Goal: Task Accomplishment & Management: Manage account settings

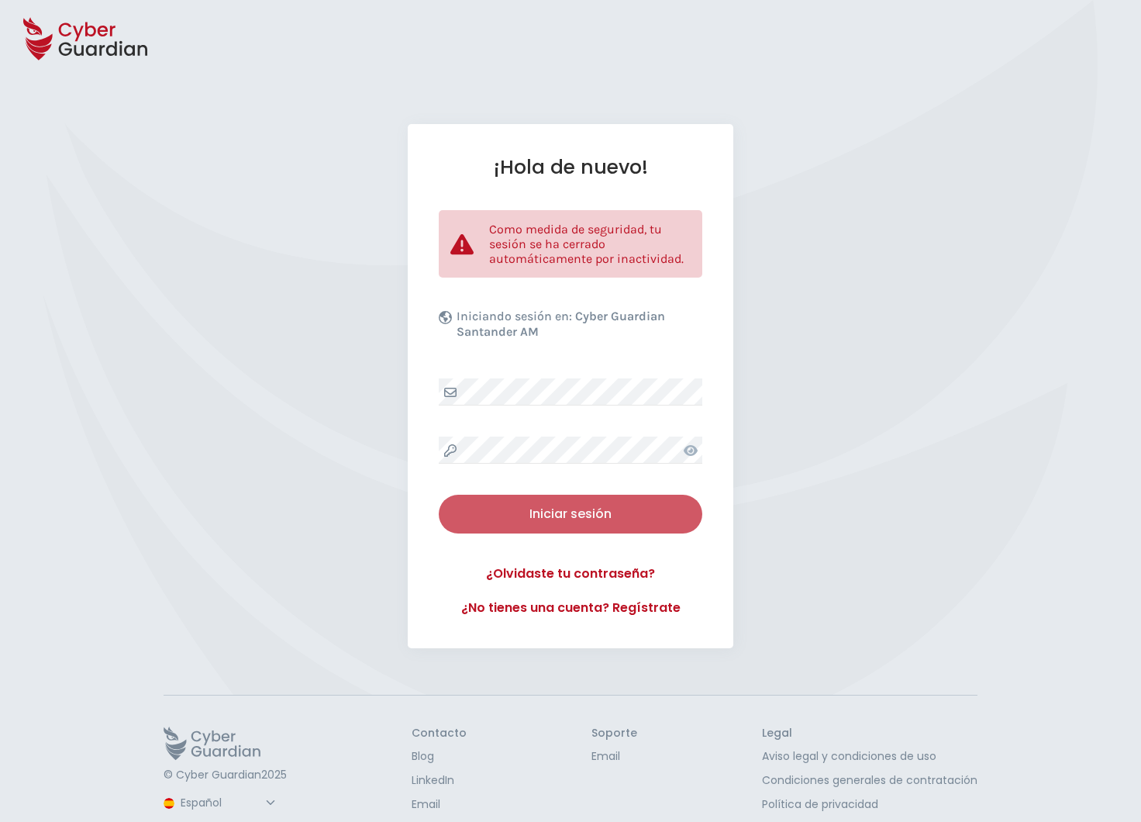
click at [552, 509] on div "Iniciar sesión" at bounding box center [570, 514] width 240 height 19
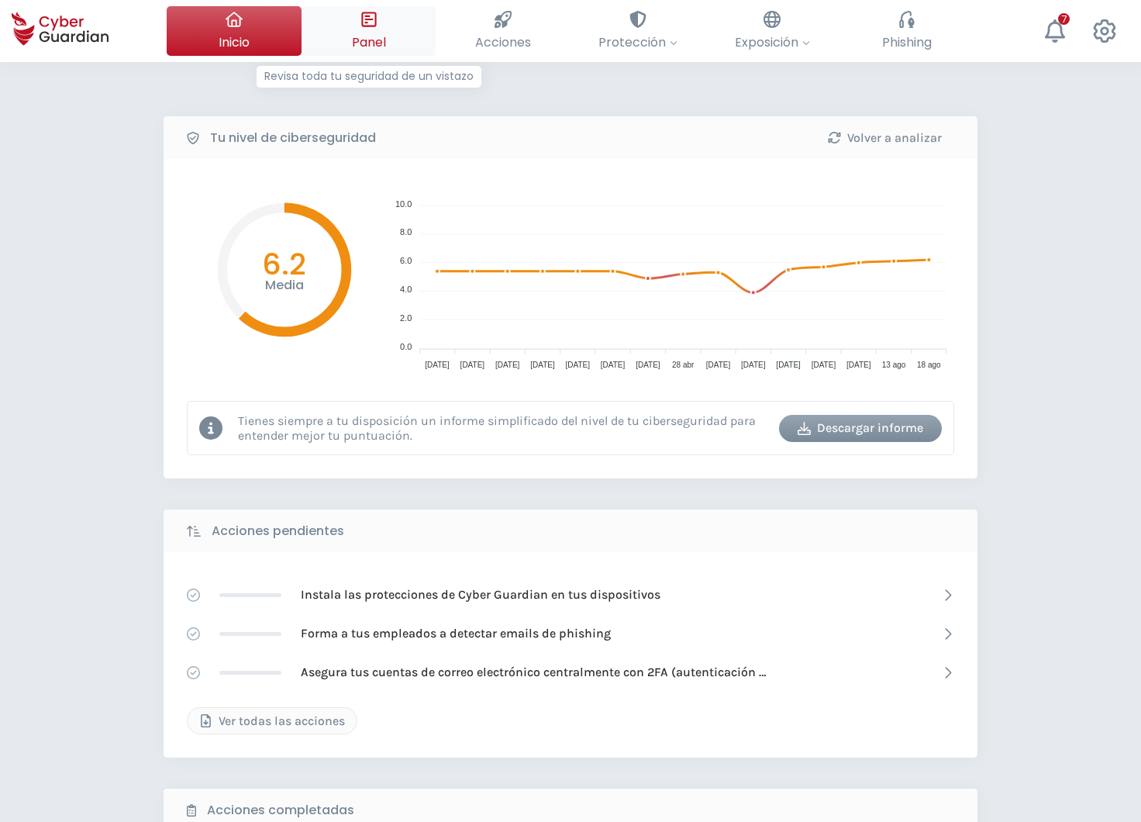
click at [378, 40] on span "Panel" at bounding box center [369, 42] width 34 height 19
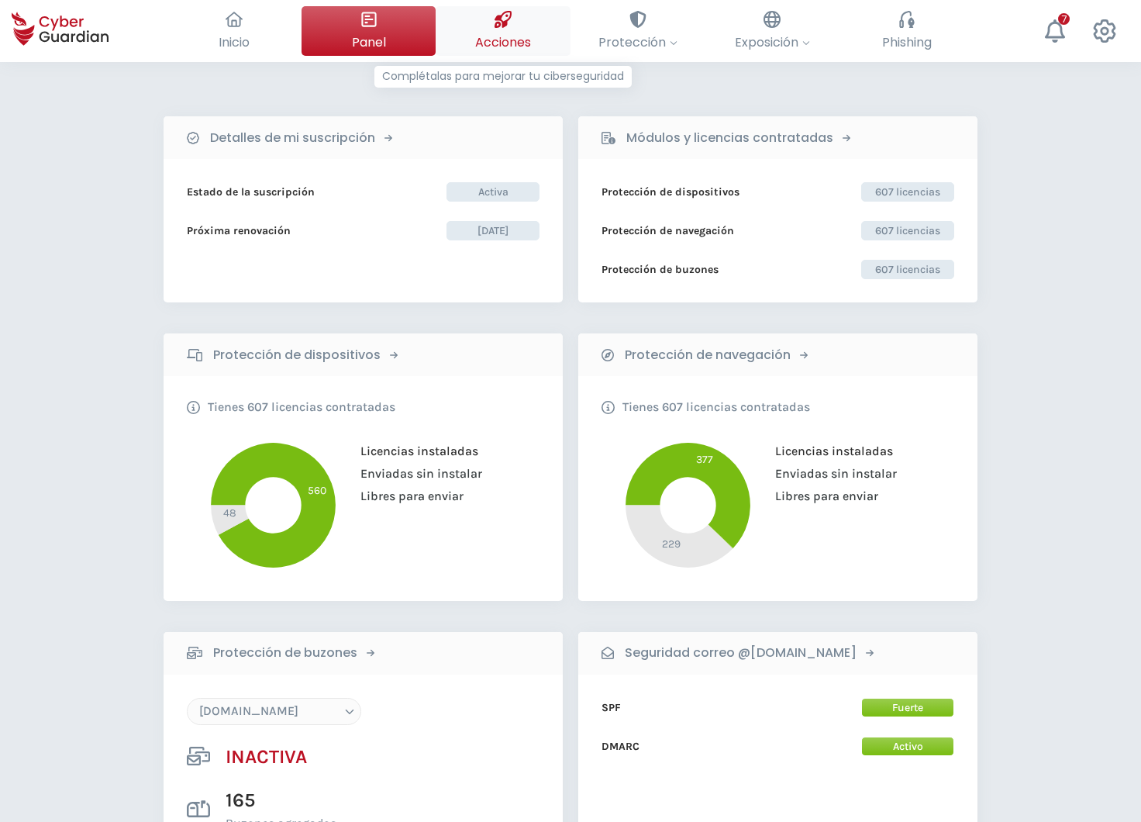
click at [518, 36] on span "Acciones" at bounding box center [503, 42] width 56 height 19
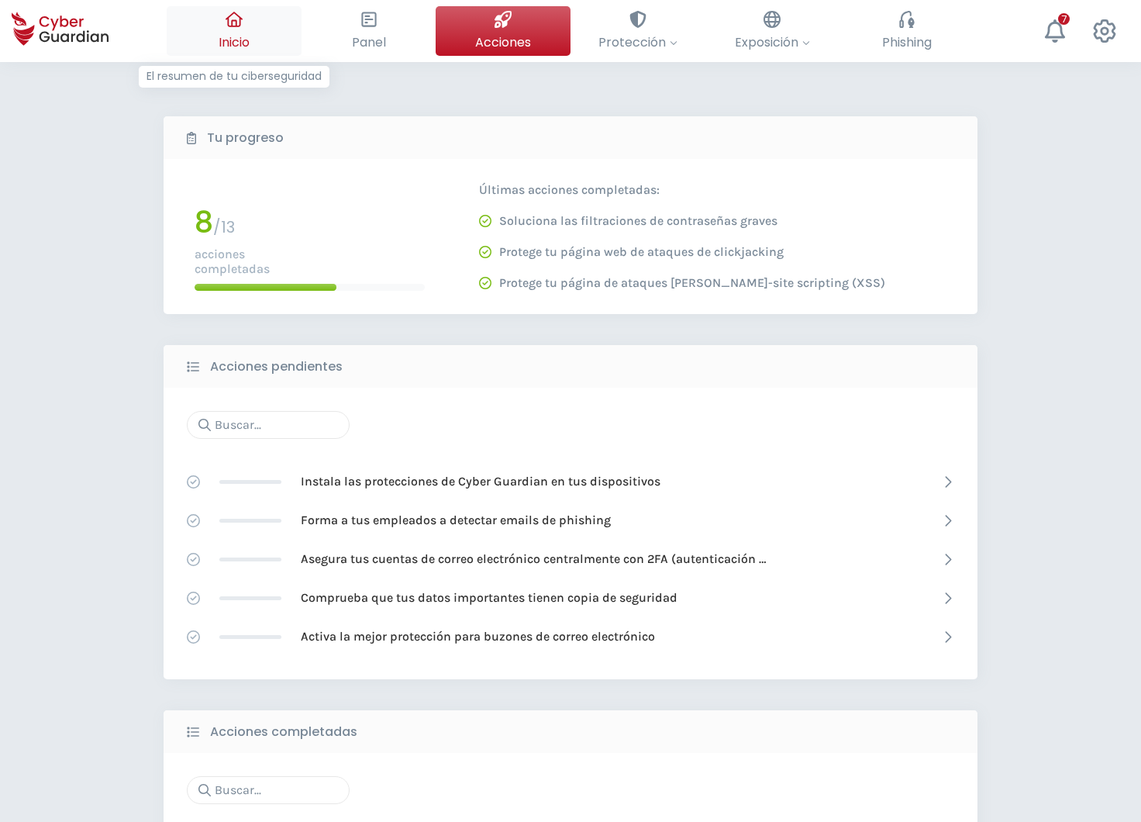
click at [216, 12] on button "Inicio El resumen de tu ciberseguridad" at bounding box center [234, 31] width 135 height 50
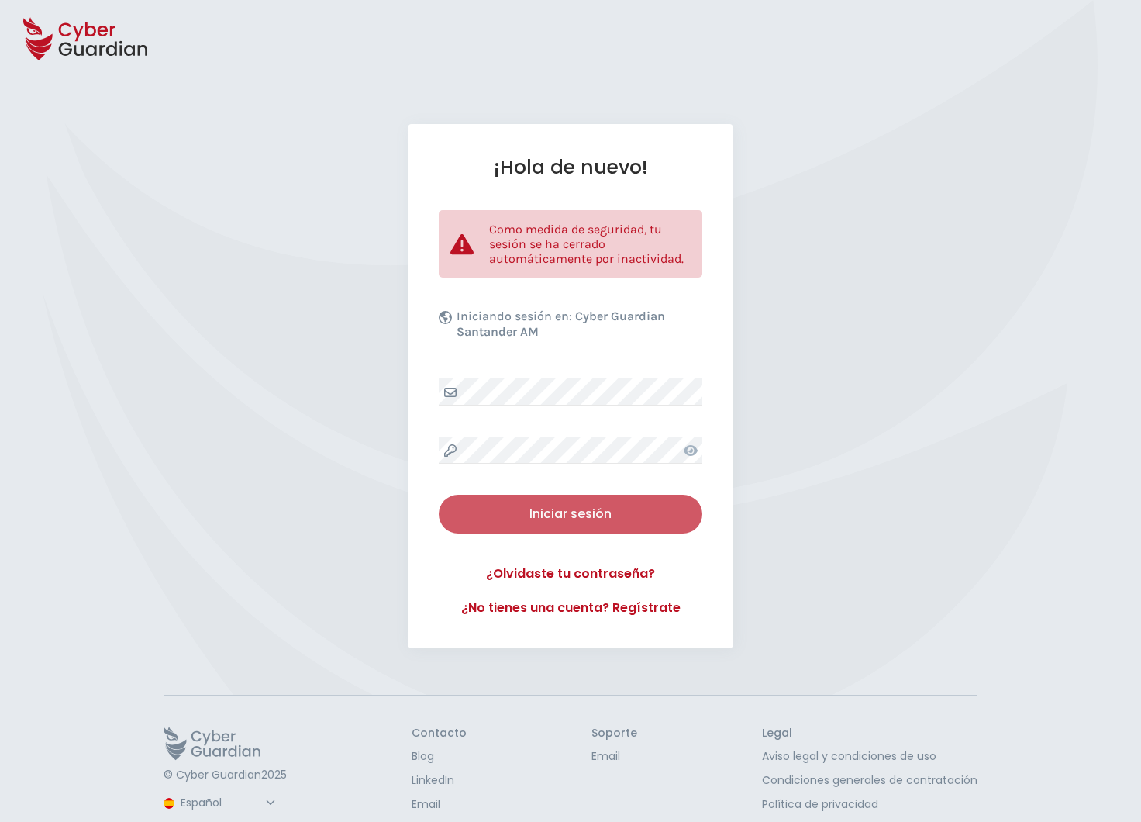
click at [617, 509] on div "Iniciar sesión" at bounding box center [570, 514] width 240 height 19
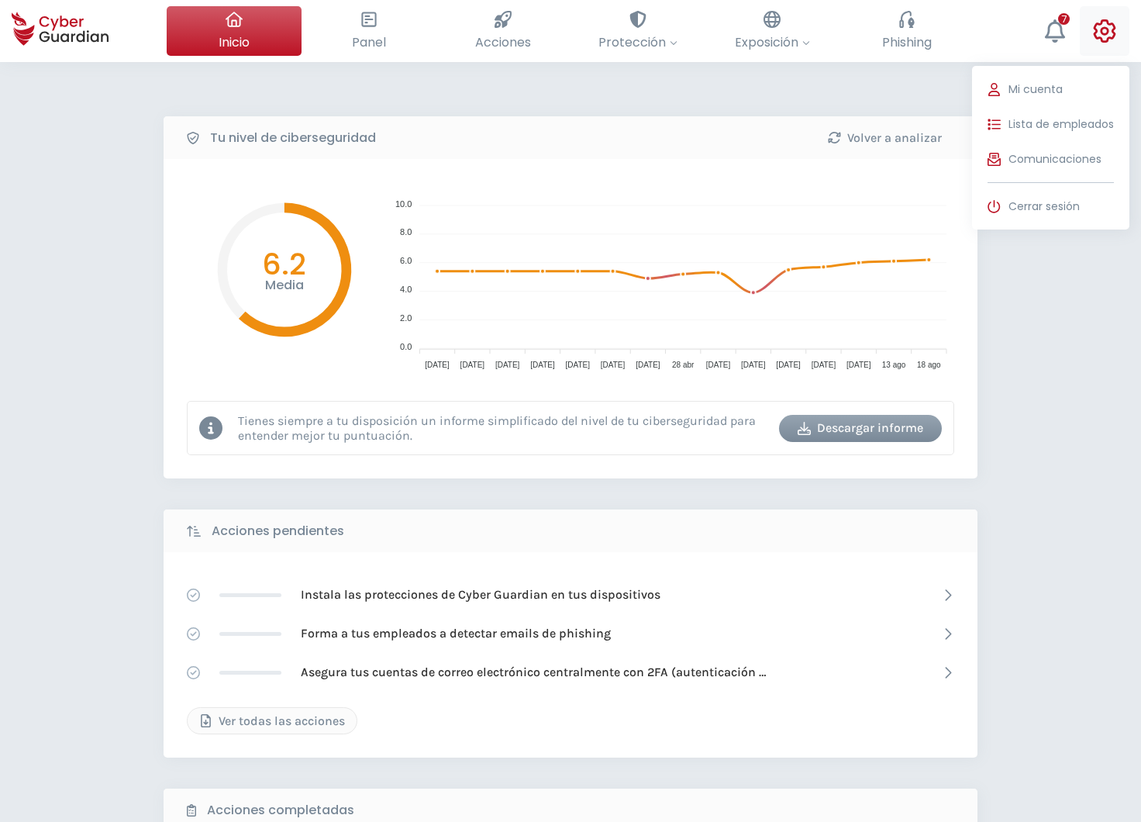
click at [1118, 35] on button "Mi cuenta Lista de empleados Comunicaciones Cerrar sesión" at bounding box center [1105, 31] width 50 height 50
click at [1058, 126] on span "Lista de empleados" at bounding box center [1061, 124] width 105 height 16
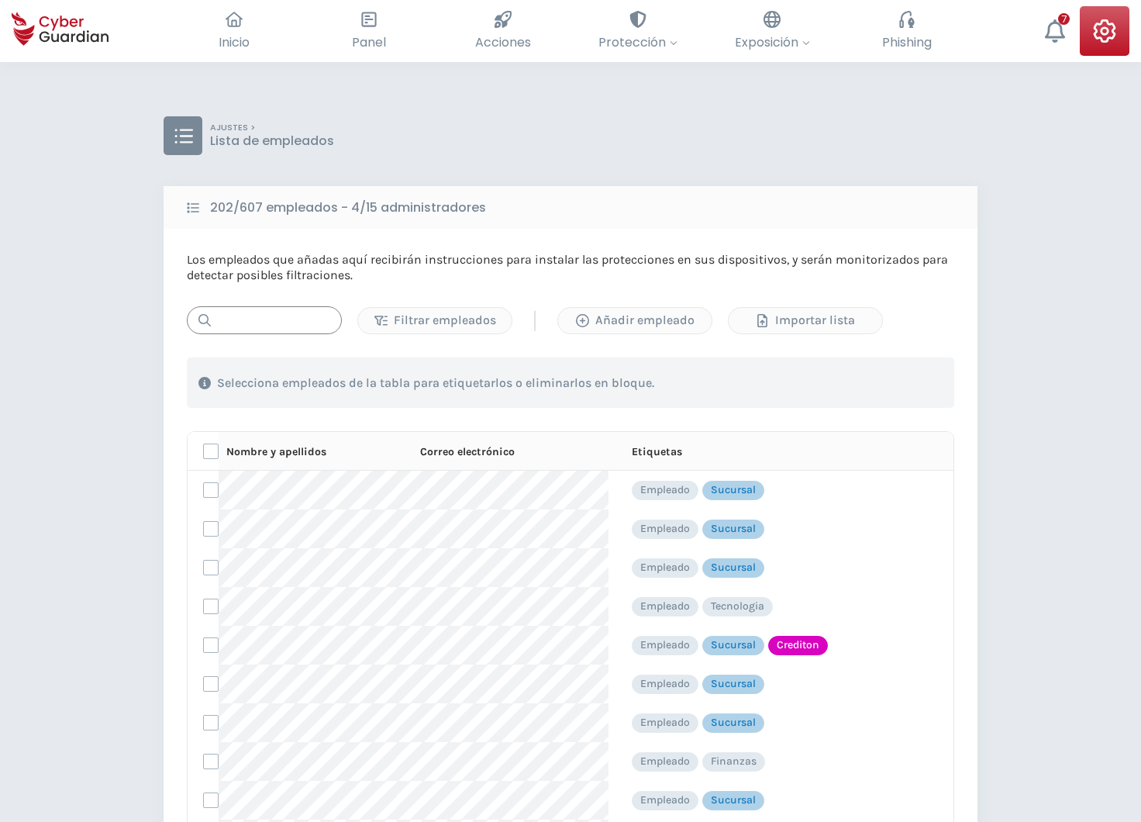
click at [282, 316] on input "text" at bounding box center [264, 320] width 155 height 28
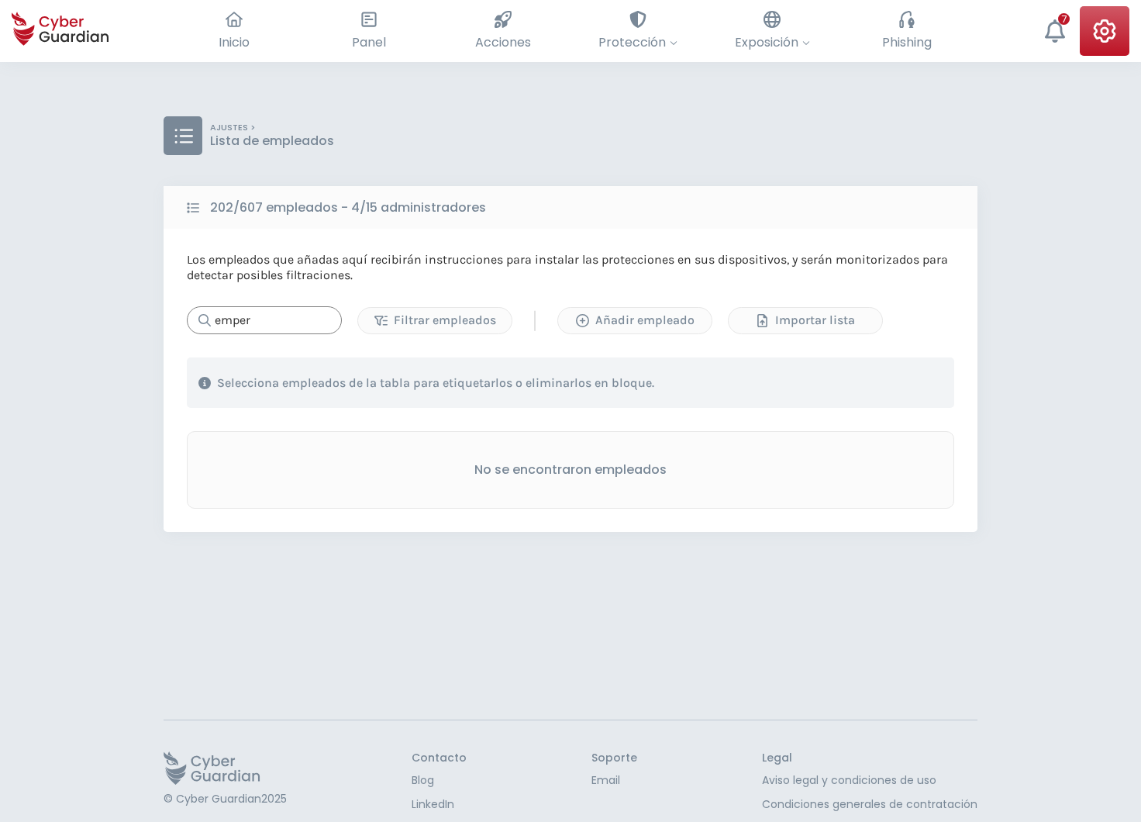
type input "emper"
click at [64, 468] on div "AJUSTES > Lista de empleados 202/607 empleados - 4/15 administradores Los emple…" at bounding box center [570, 473] width 1141 height 822
click at [638, 322] on div "Añadir empleado" at bounding box center [635, 320] width 130 height 19
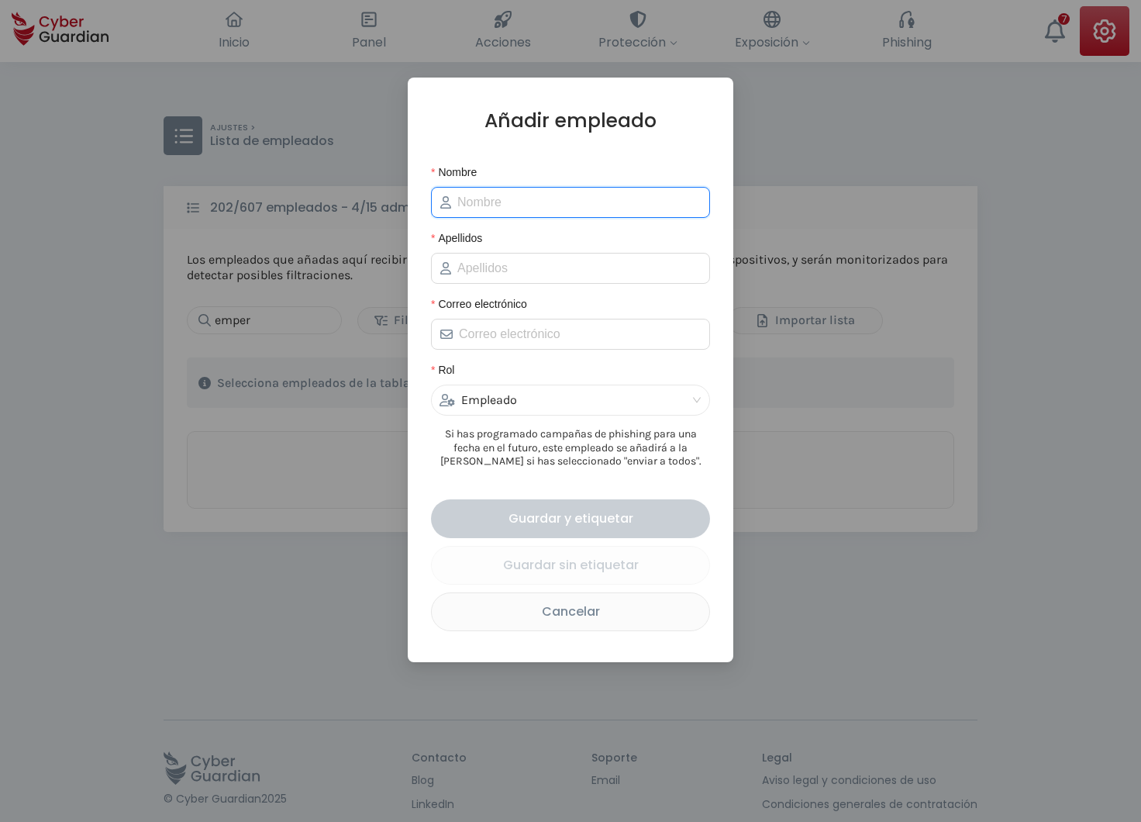
click at [512, 205] on input "Nombre" at bounding box center [578, 202] width 243 height 19
type input "[PERSON_NAME]"
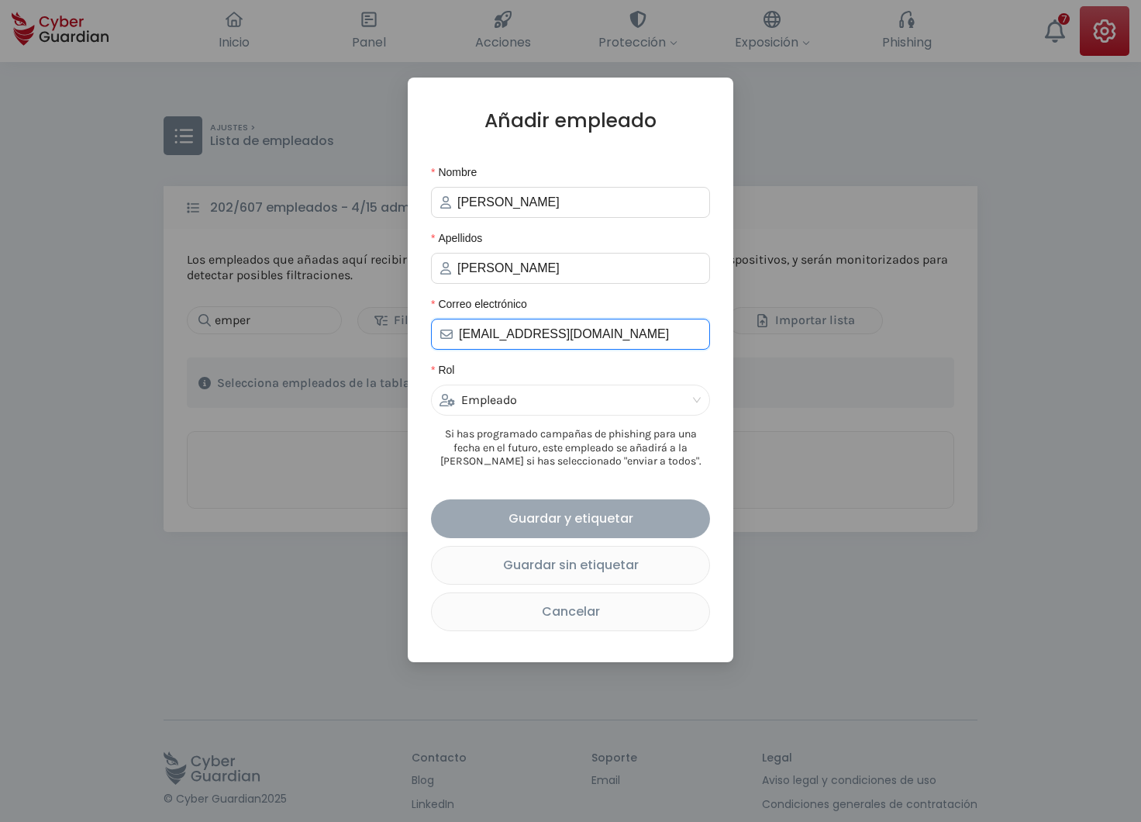
type input "[EMAIL_ADDRESS][DOMAIN_NAME]"
click at [582, 538] on button "Guardar y etiquetar" at bounding box center [570, 518] width 279 height 39
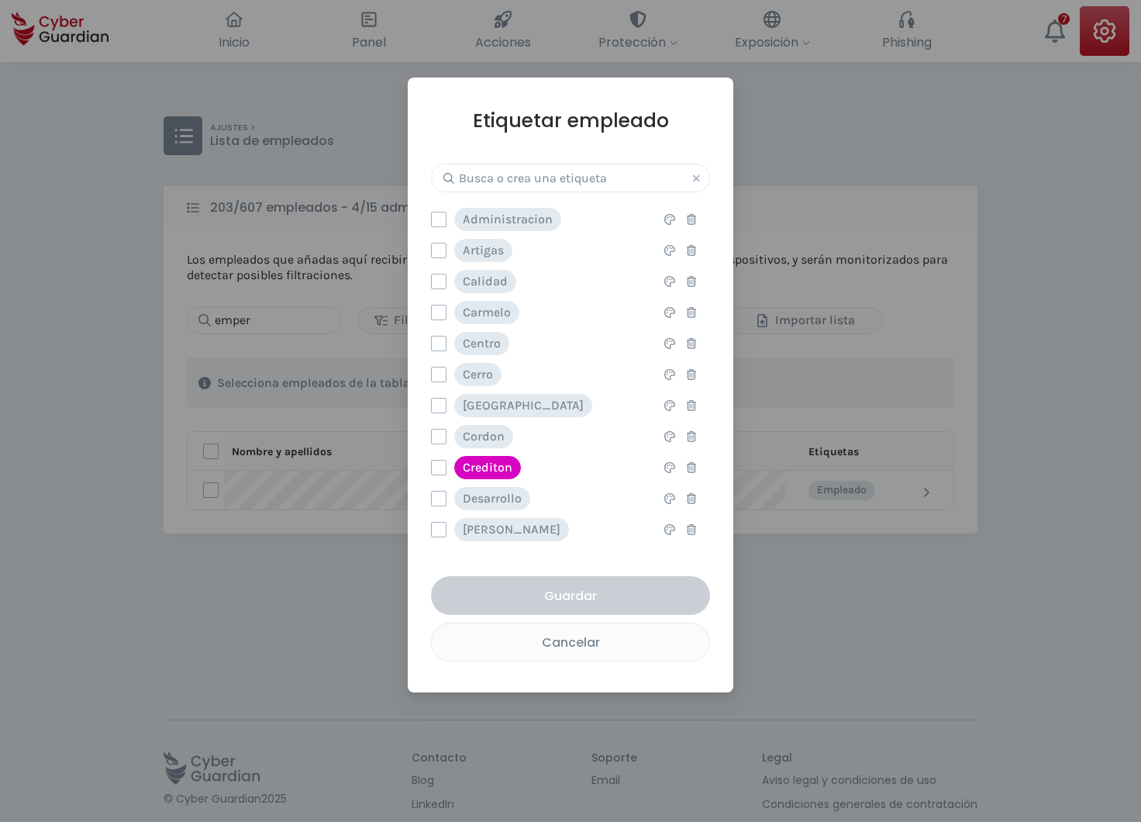
scroll to position [88, 0]
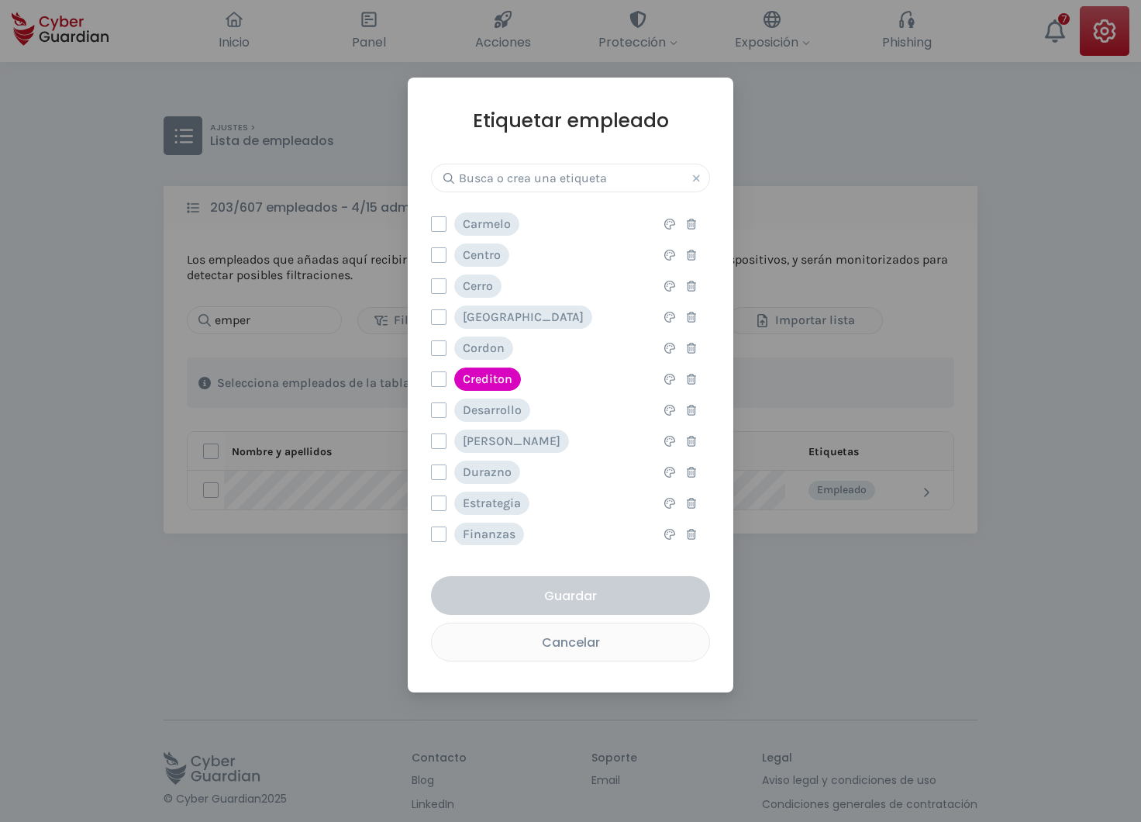
click at [440, 412] on label at bounding box center [439, 410] width 16 height 16
click at [432, 412] on input "checkbox" at bounding box center [432, 410] width 0 height 14
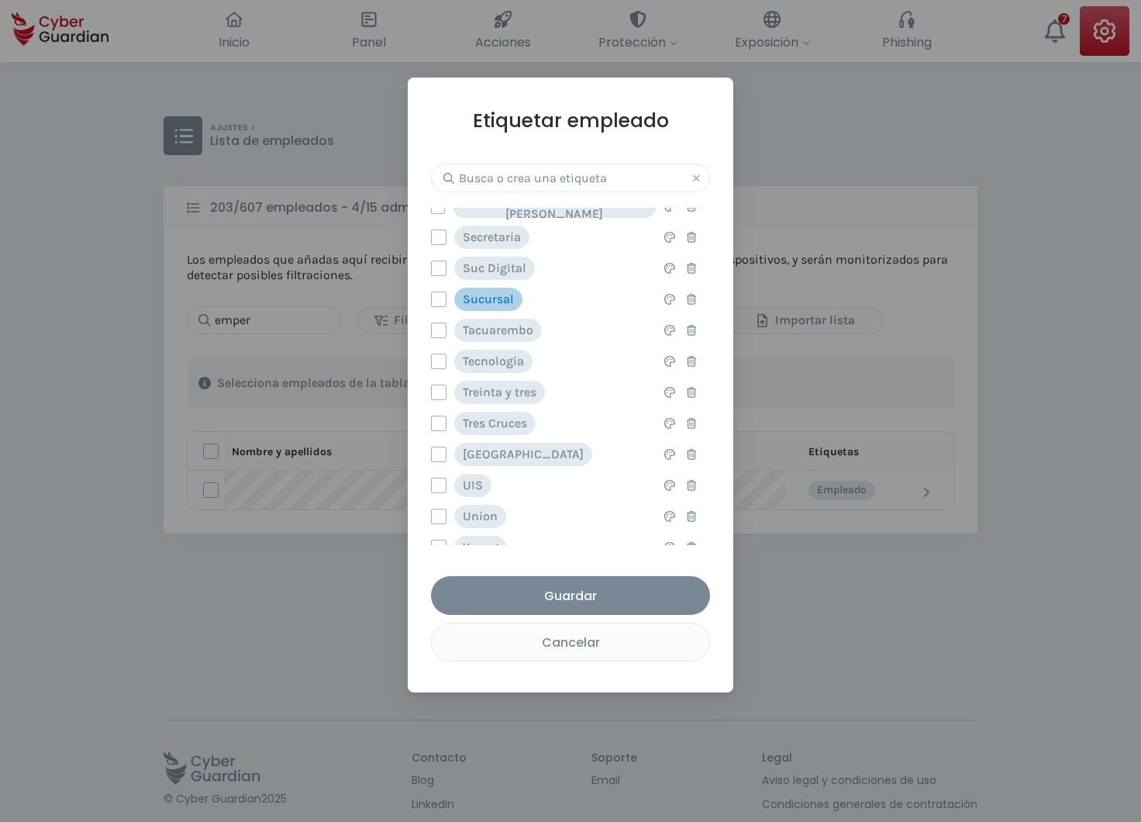
scroll to position [1113, 0]
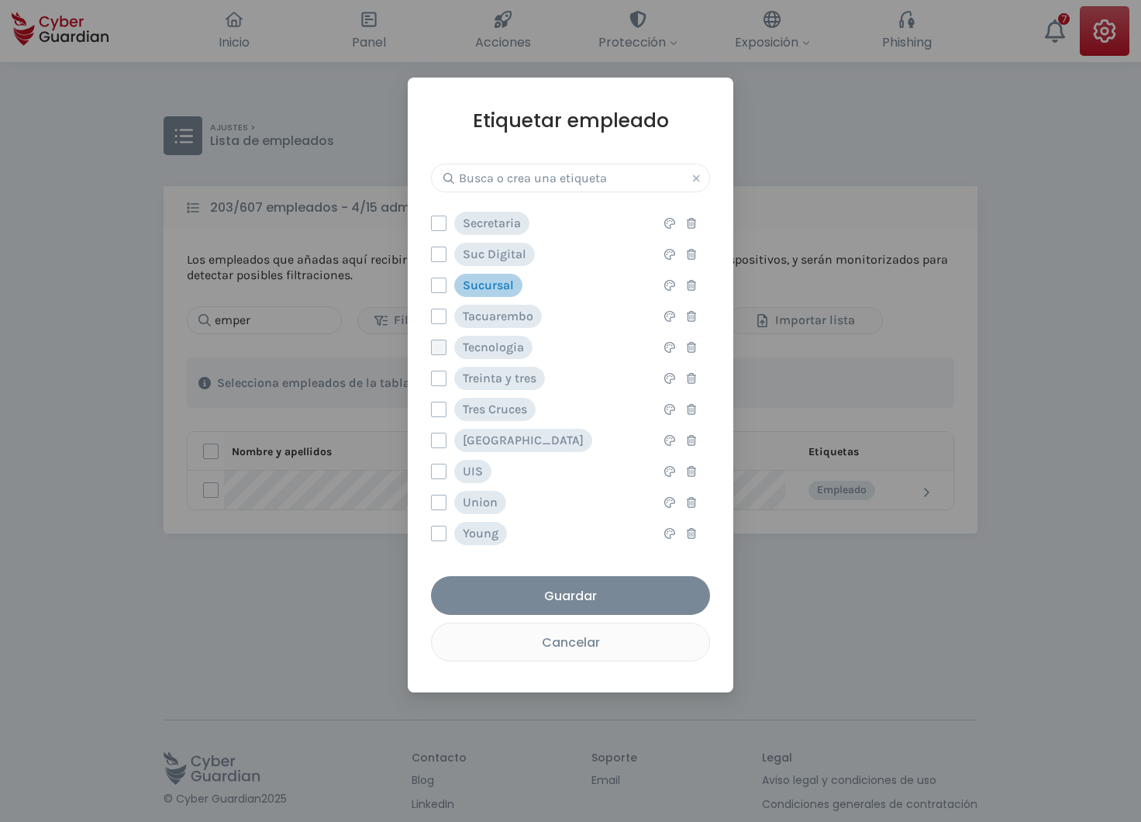
click at [439, 347] on label at bounding box center [439, 348] width 16 height 16
click at [432, 347] on input "checkbox" at bounding box center [432, 347] width 0 height 14
click at [601, 599] on div "Guardar" at bounding box center [571, 595] width 256 height 19
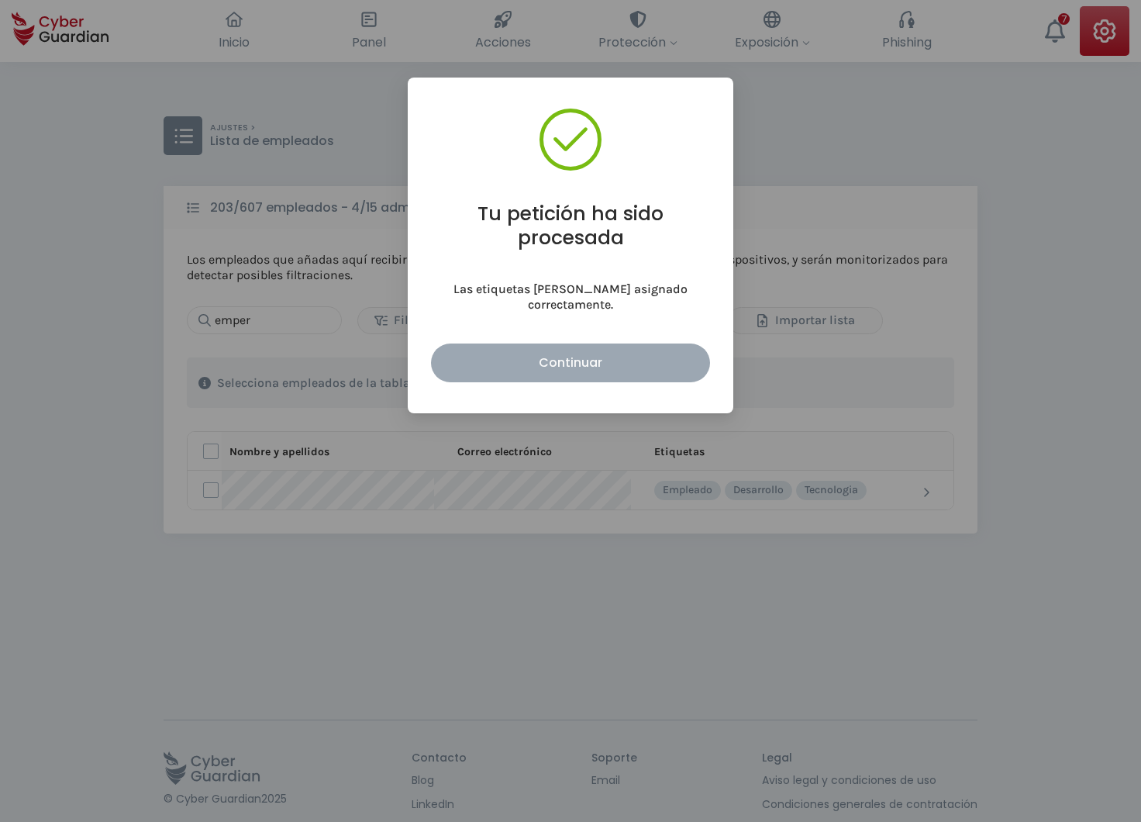
click at [578, 353] on div "Continuar" at bounding box center [571, 362] width 256 height 19
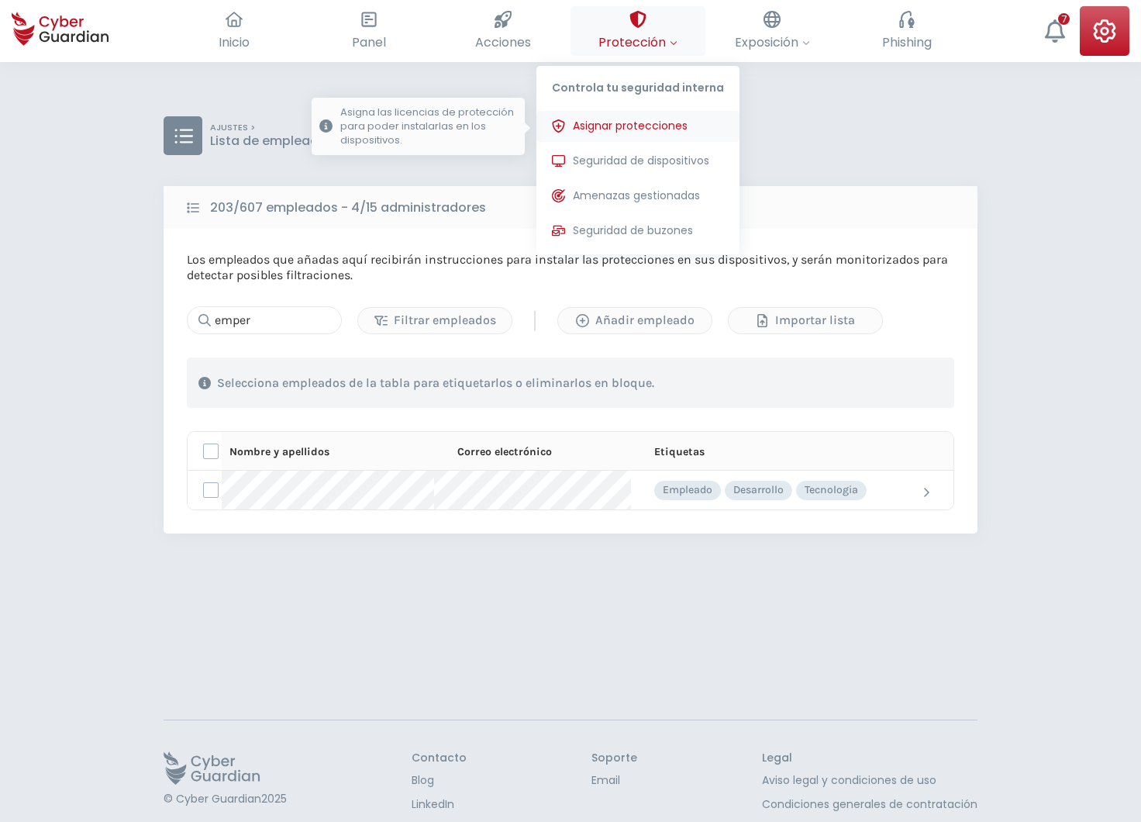
click at [639, 129] on span "Asignar protecciones" at bounding box center [630, 126] width 115 height 16
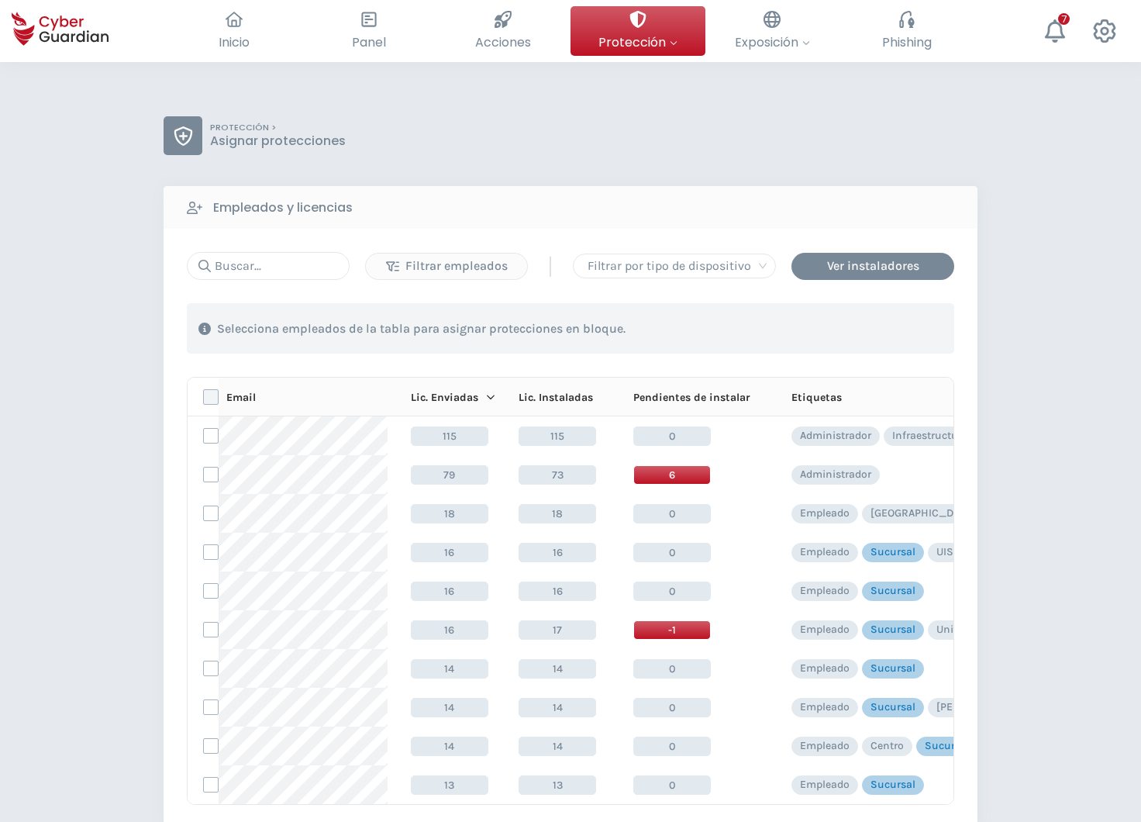
click at [214, 399] on label at bounding box center [211, 397] width 16 height 16
click at [204, 399] on input "checkbox" at bounding box center [204, 397] width 0 height 14
click at [243, 271] on input "text" at bounding box center [268, 266] width 163 height 28
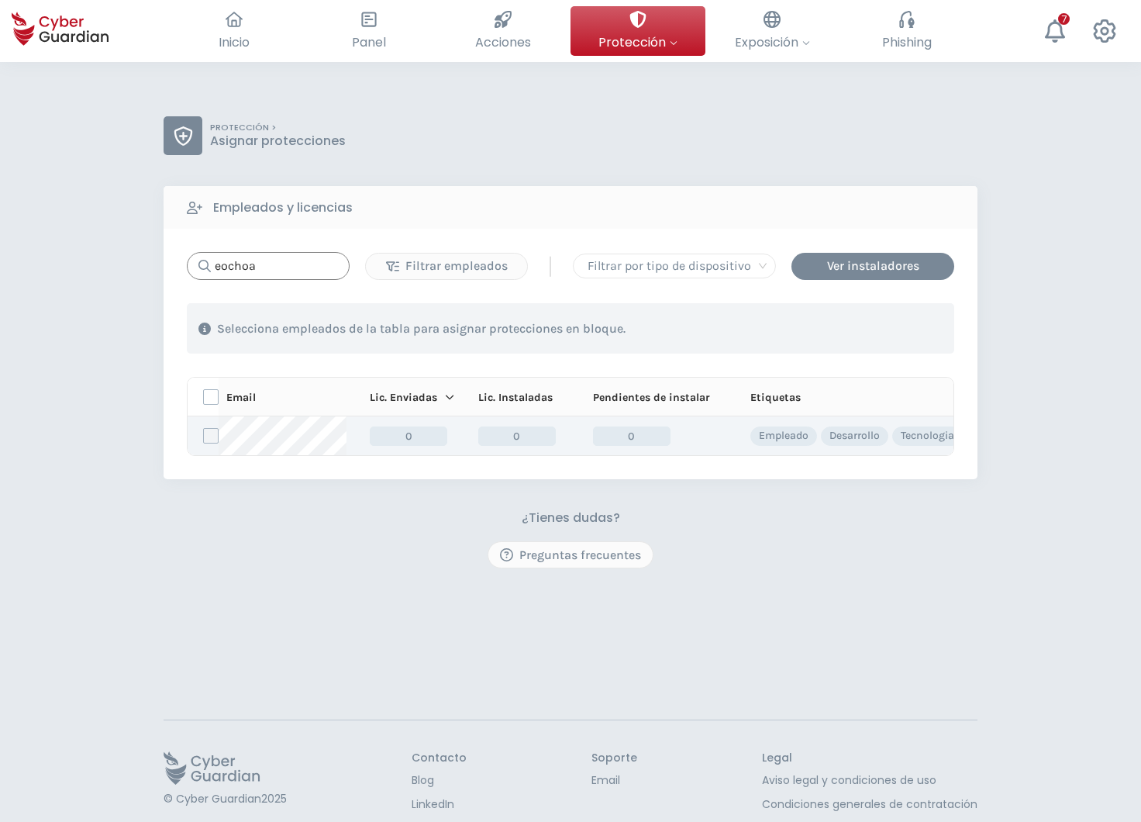
type input "eochoa"
click at [209, 433] on label at bounding box center [211, 436] width 16 height 16
click at [204, 433] on input "checkbox" at bounding box center [204, 436] width 0 height 14
click at [832, 322] on div "Asignar protecciones" at bounding box center [860, 328] width 140 height 19
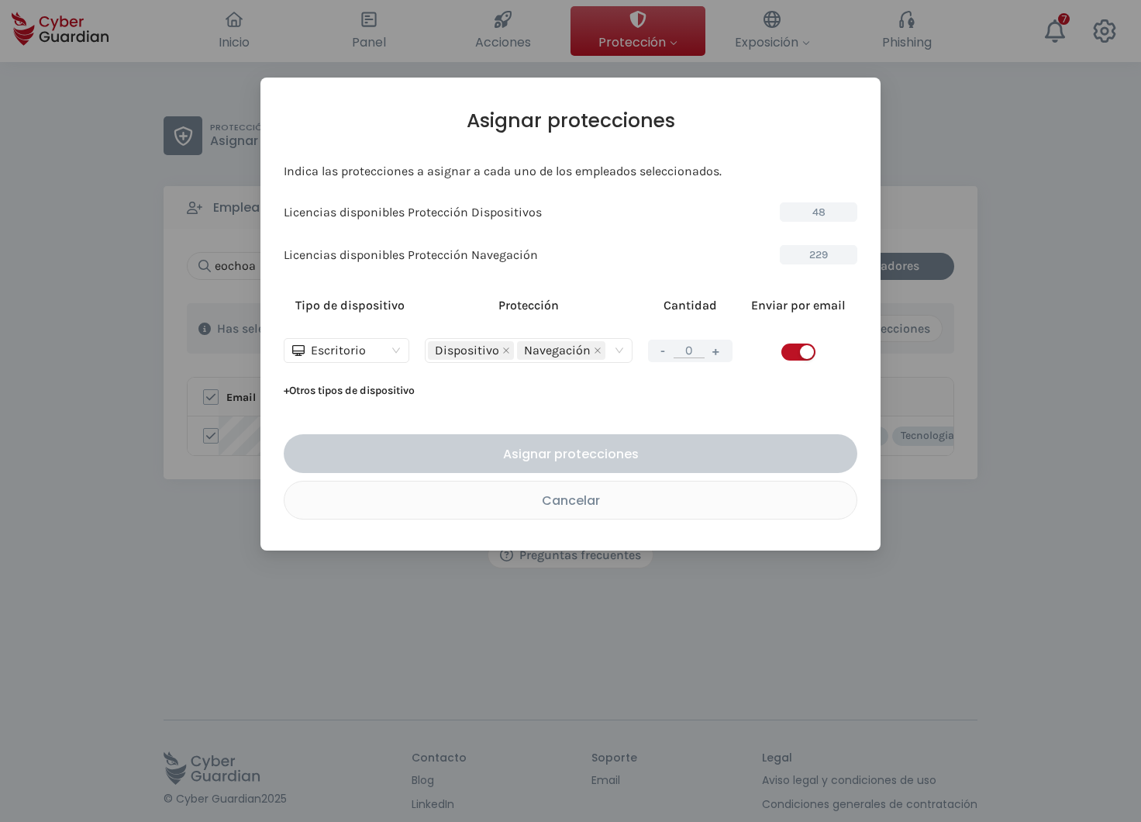
click at [722, 347] on button "+" at bounding box center [716, 350] width 19 height 19
type input "1"
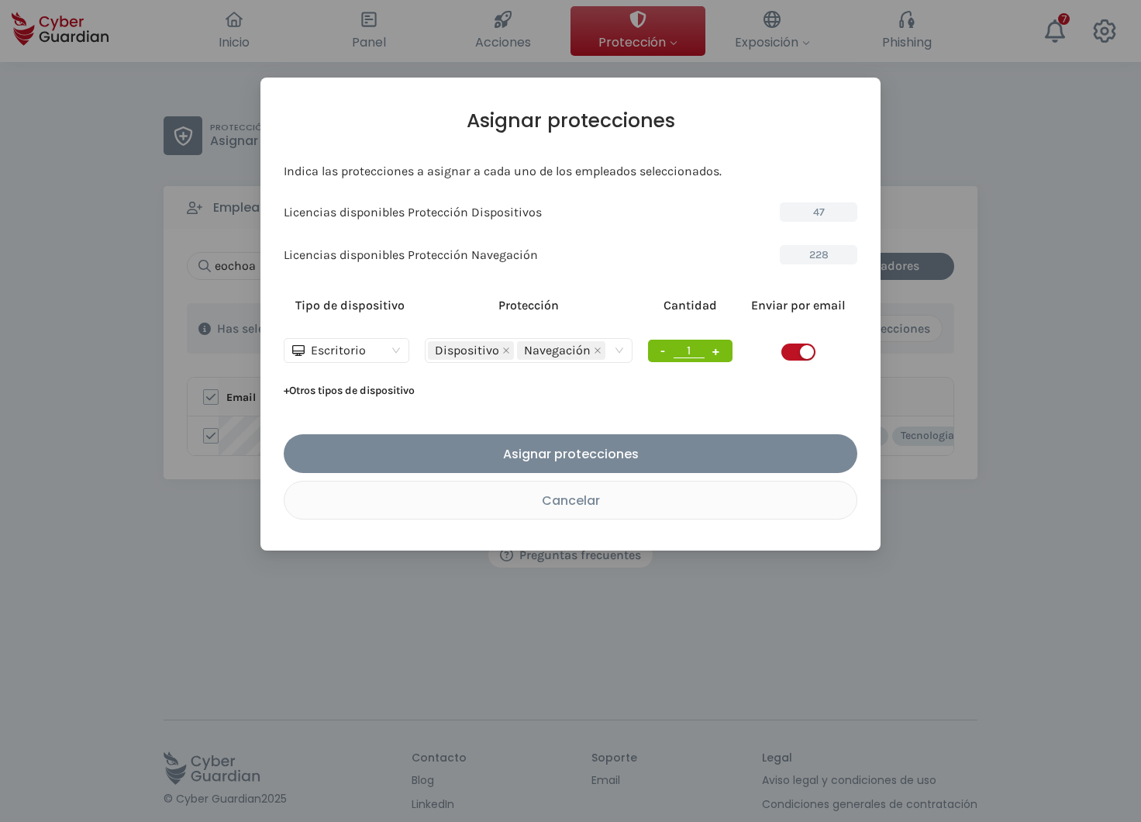
click at [789, 357] on span "button" at bounding box center [799, 351] width 34 height 17
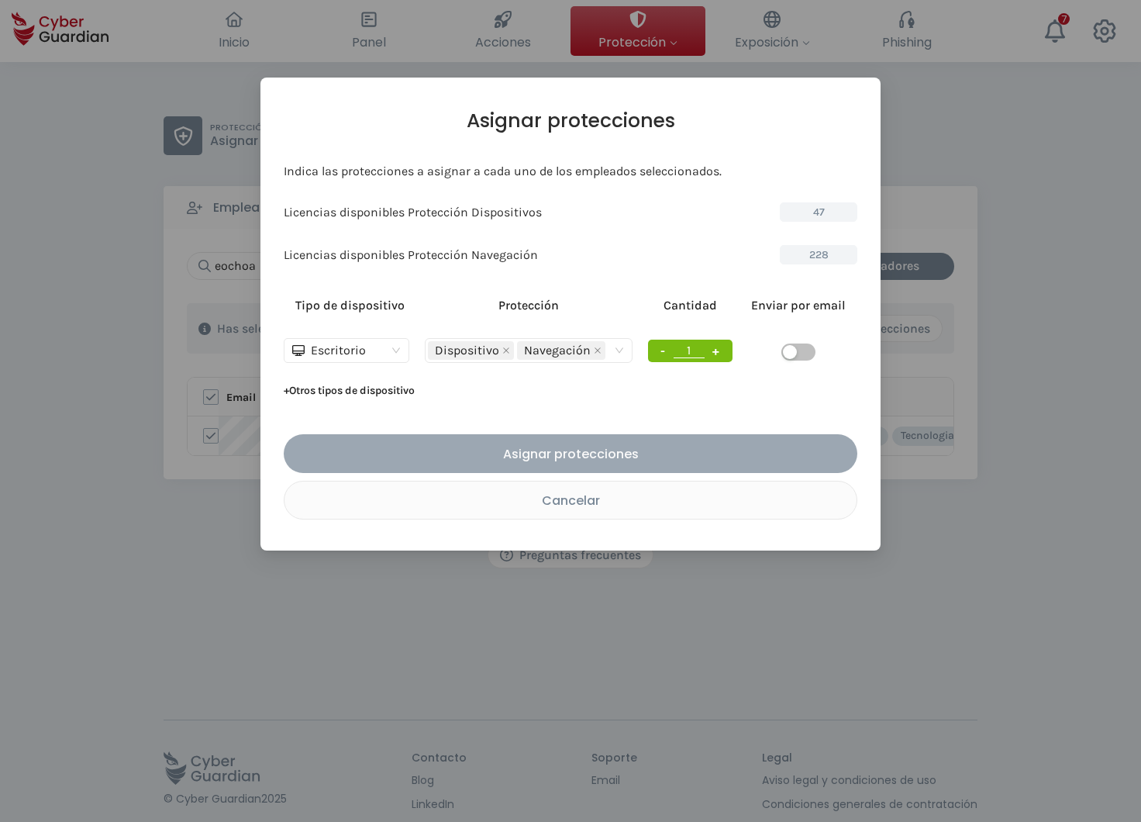
click at [579, 456] on div "Asignar protecciones" at bounding box center [570, 453] width 551 height 19
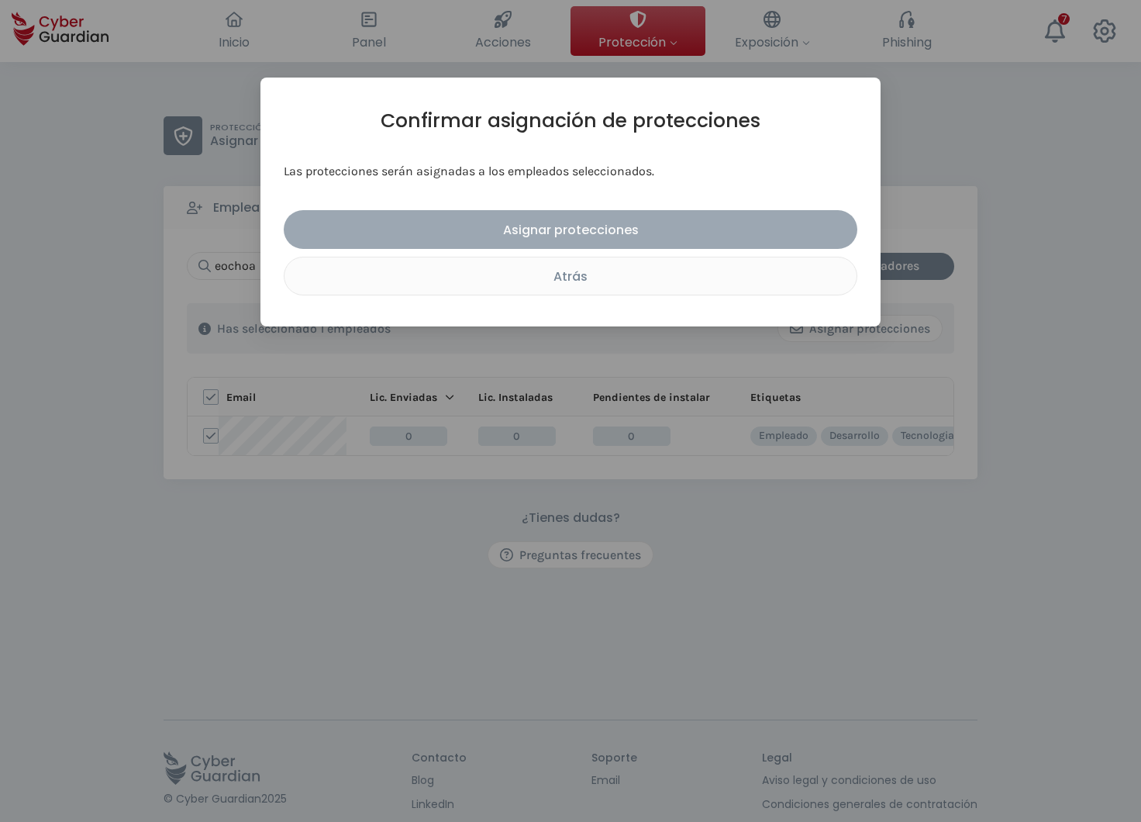
click at [573, 226] on div "Asignar protecciones" at bounding box center [570, 229] width 551 height 19
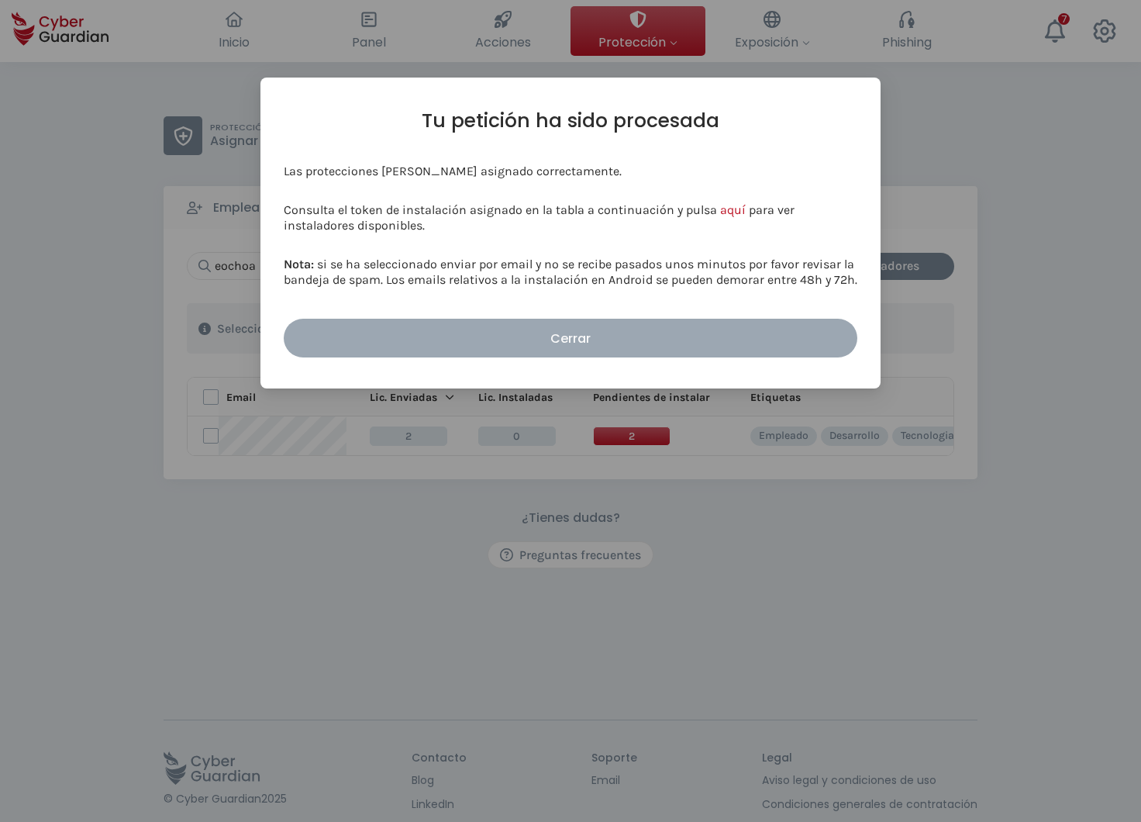
click at [578, 339] on div "Cerrar" at bounding box center [570, 338] width 551 height 19
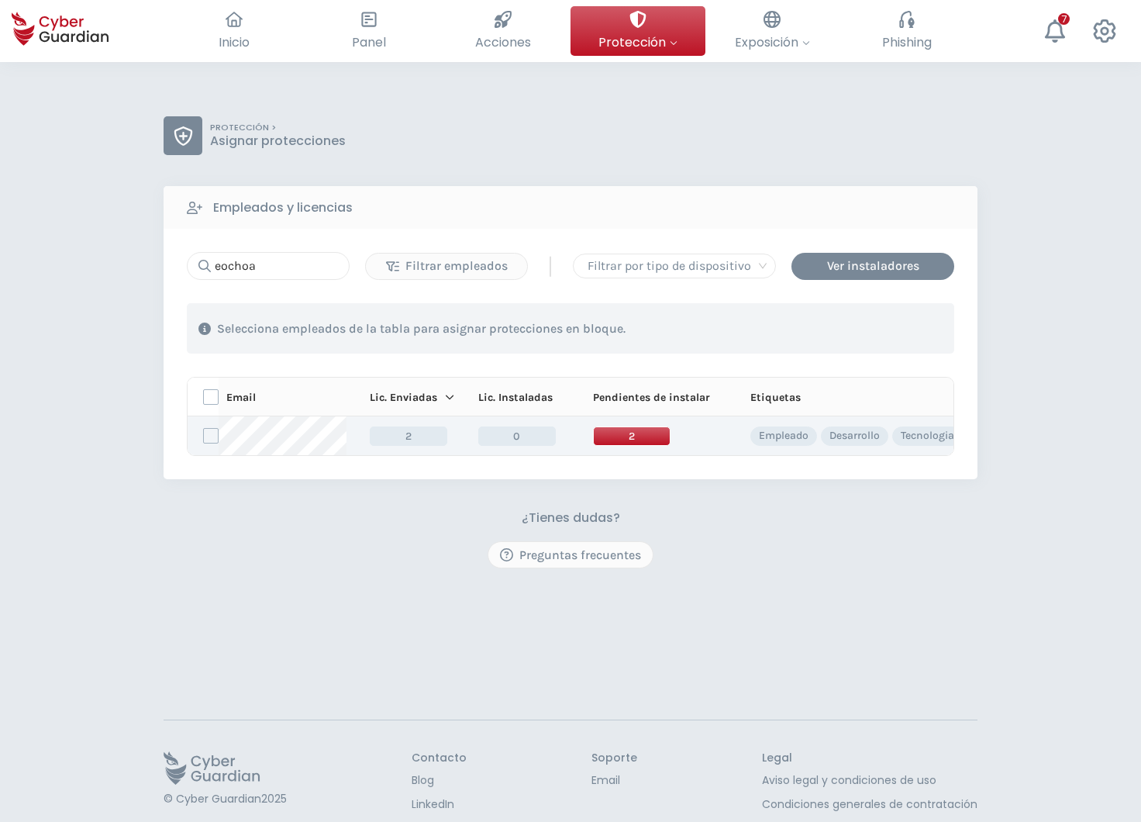
click at [629, 438] on span "2" at bounding box center [632, 435] width 78 height 19
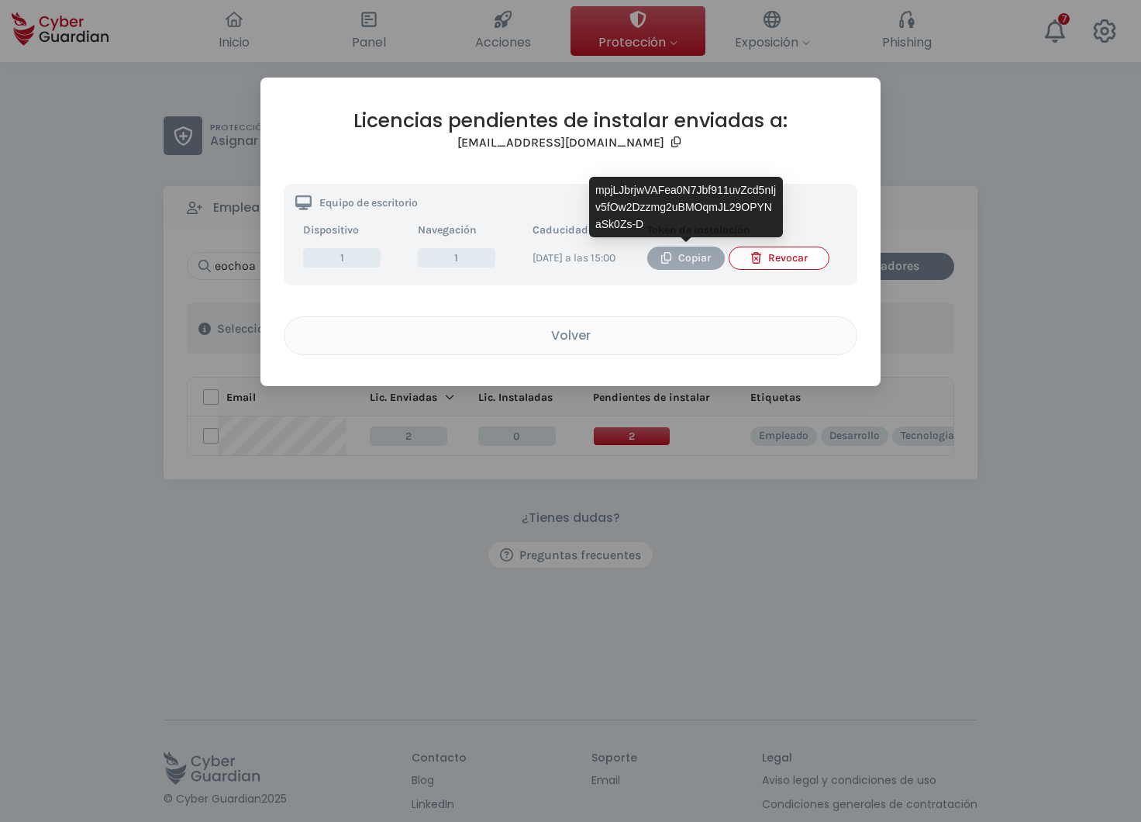
click at [667, 258] on icon "button" at bounding box center [667, 258] width 12 height 12
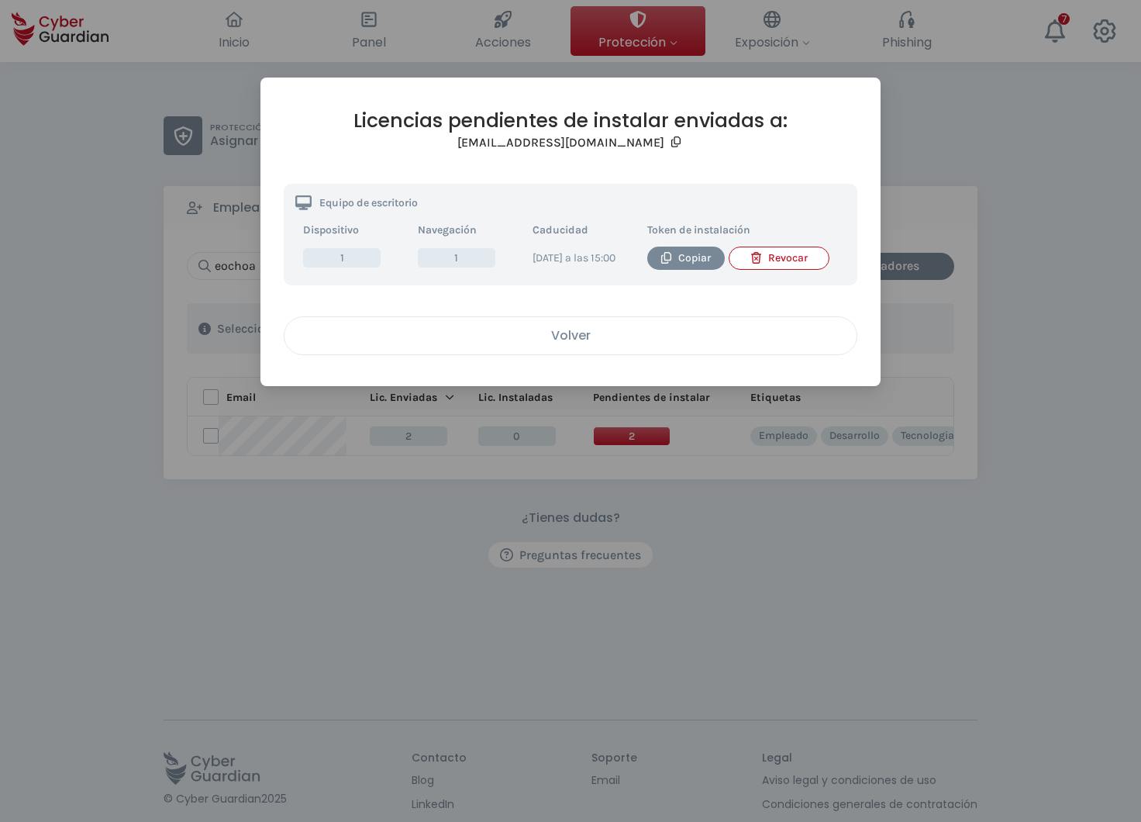
click at [563, 345] on div "Volver" at bounding box center [570, 335] width 549 height 19
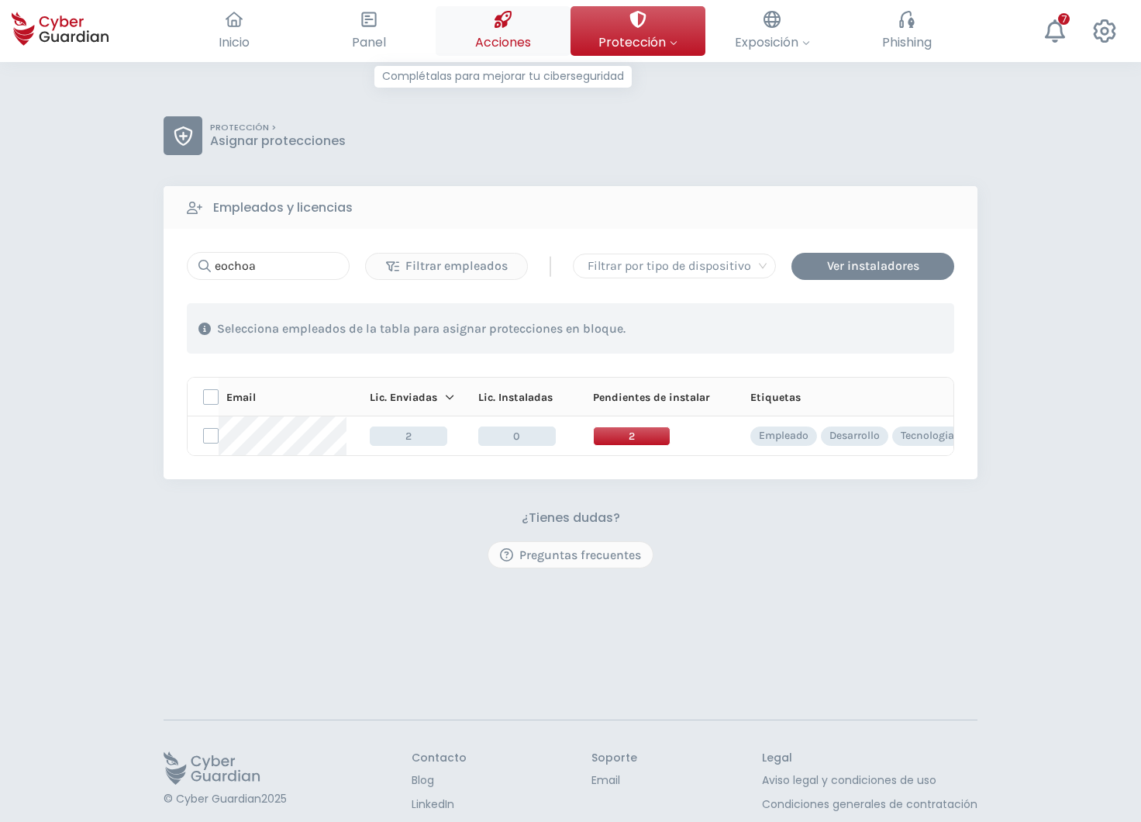
click at [495, 47] on span "Acciones" at bounding box center [503, 42] width 56 height 19
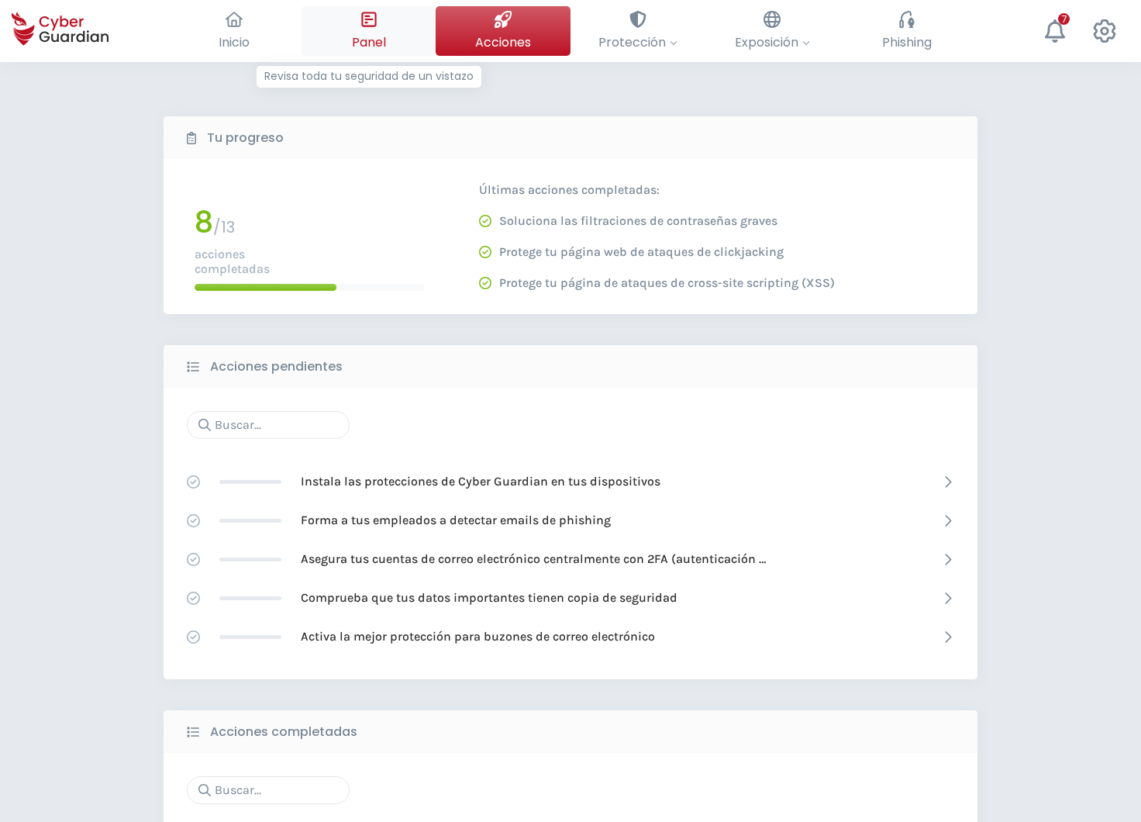
click at [358, 42] on span "Panel" at bounding box center [369, 42] width 34 height 19
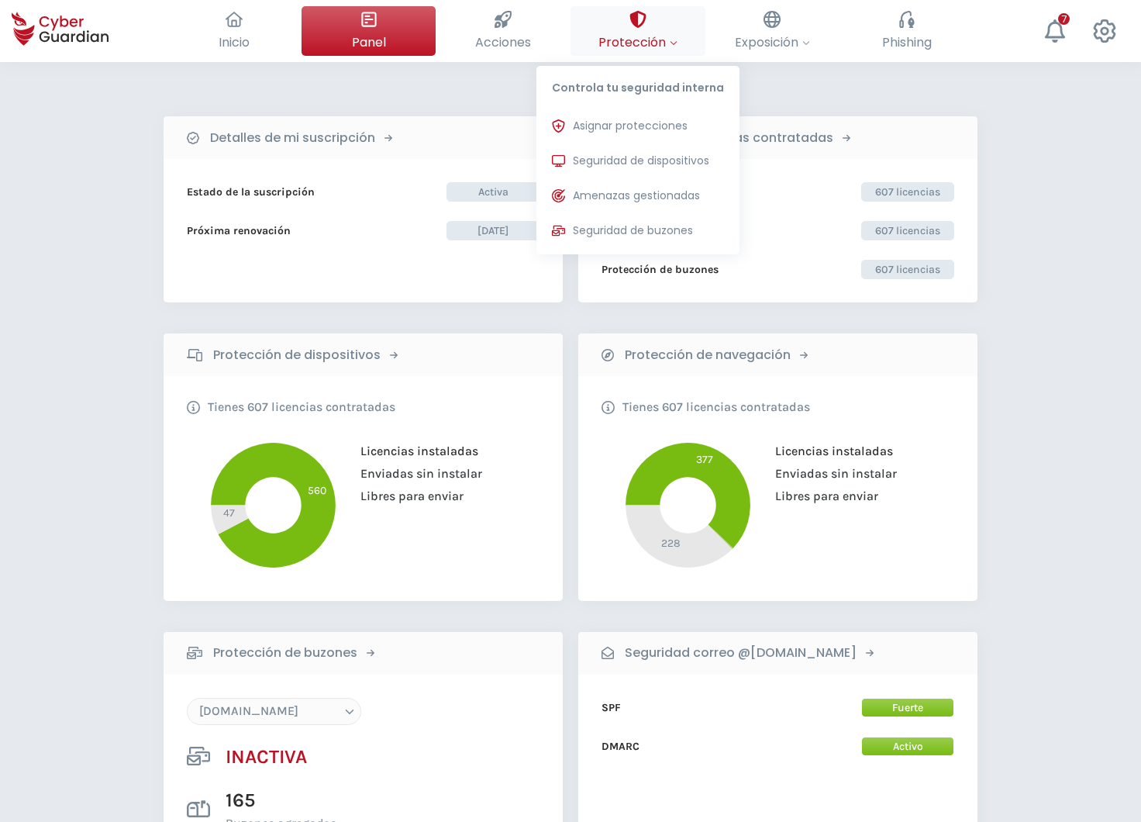
click at [654, 47] on span "Protección" at bounding box center [638, 42] width 79 height 19
click at [661, 152] on button "Seguridad de dispositivos Protecciones instaladas en los dispositivos de tu org…" at bounding box center [638, 161] width 203 height 31
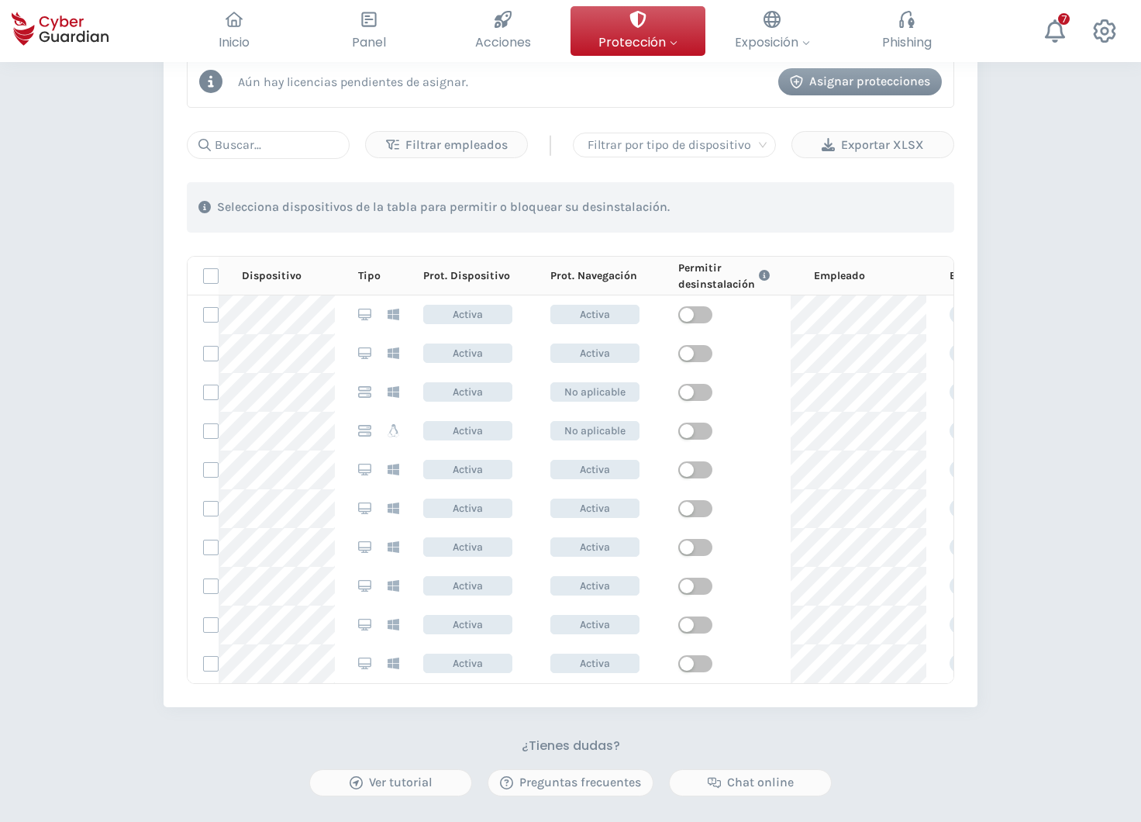
scroll to position [712, 0]
click at [868, 147] on div "Exportar XLSX" at bounding box center [873, 143] width 138 height 19
